Goal: Task Accomplishment & Management: Use online tool/utility

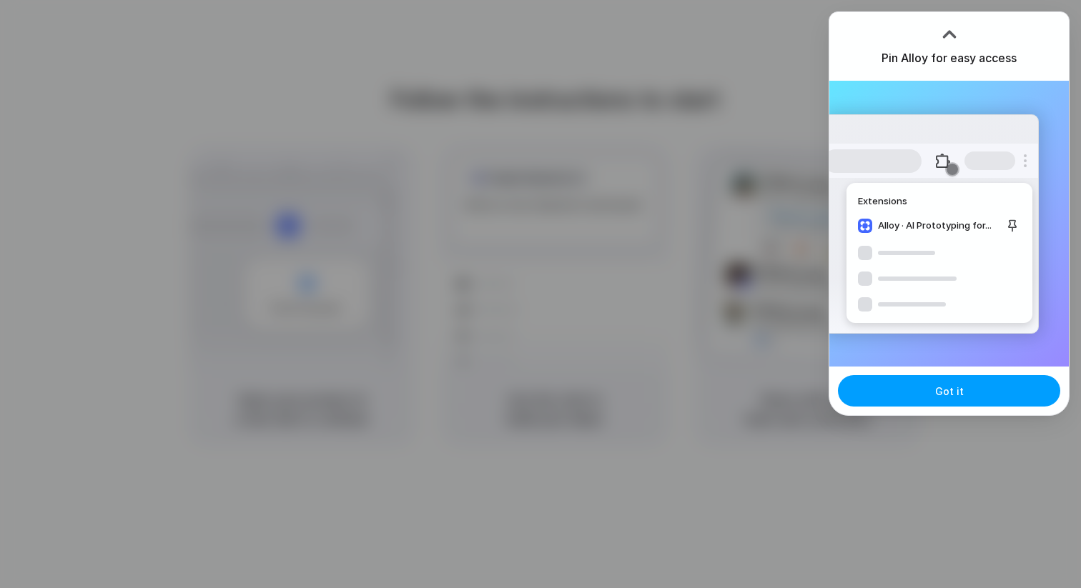
click at [925, 405] on button "Got it" at bounding box center [949, 390] width 222 height 31
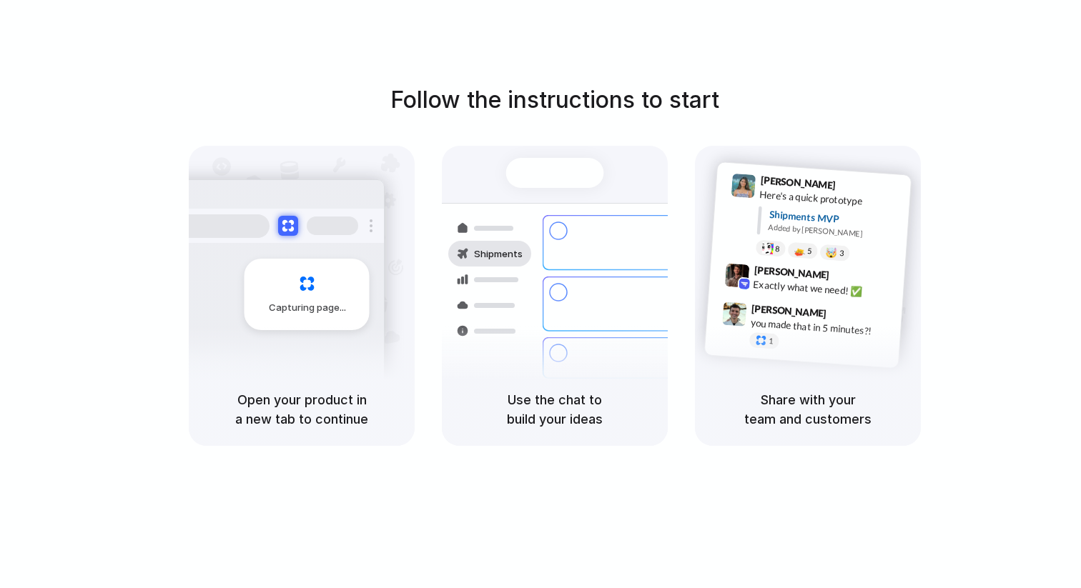
click at [1027, 119] on div "Follow the instructions to start Capturing page Open your product in a new tab …" at bounding box center [554, 264] width 1081 height 363
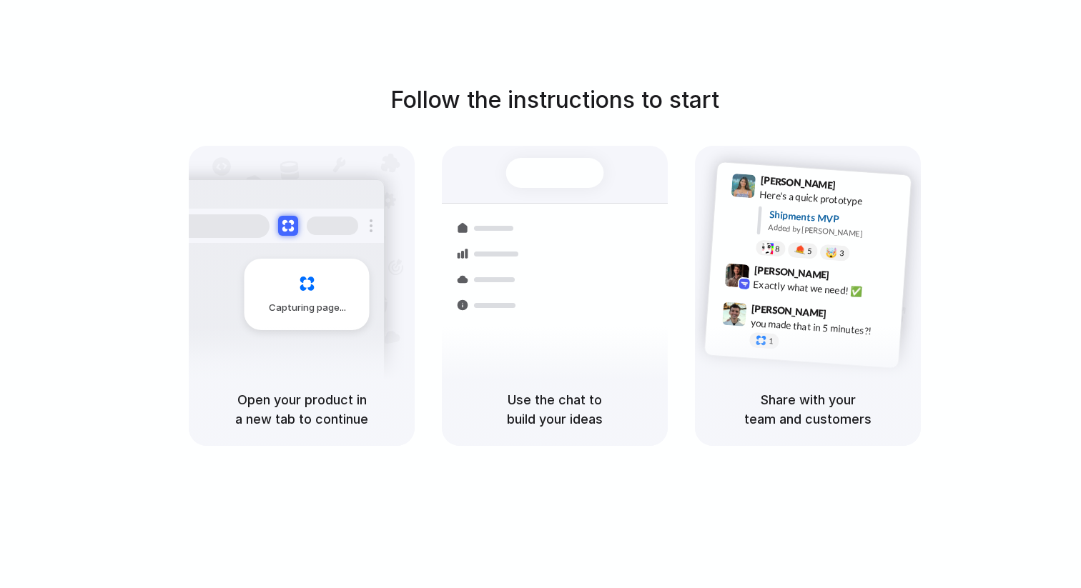
click at [901, 81] on div "Follow the instructions to start Capturing page Open your product in a new tab …" at bounding box center [555, 308] width 1110 height 617
